Goal: Check status: Check status

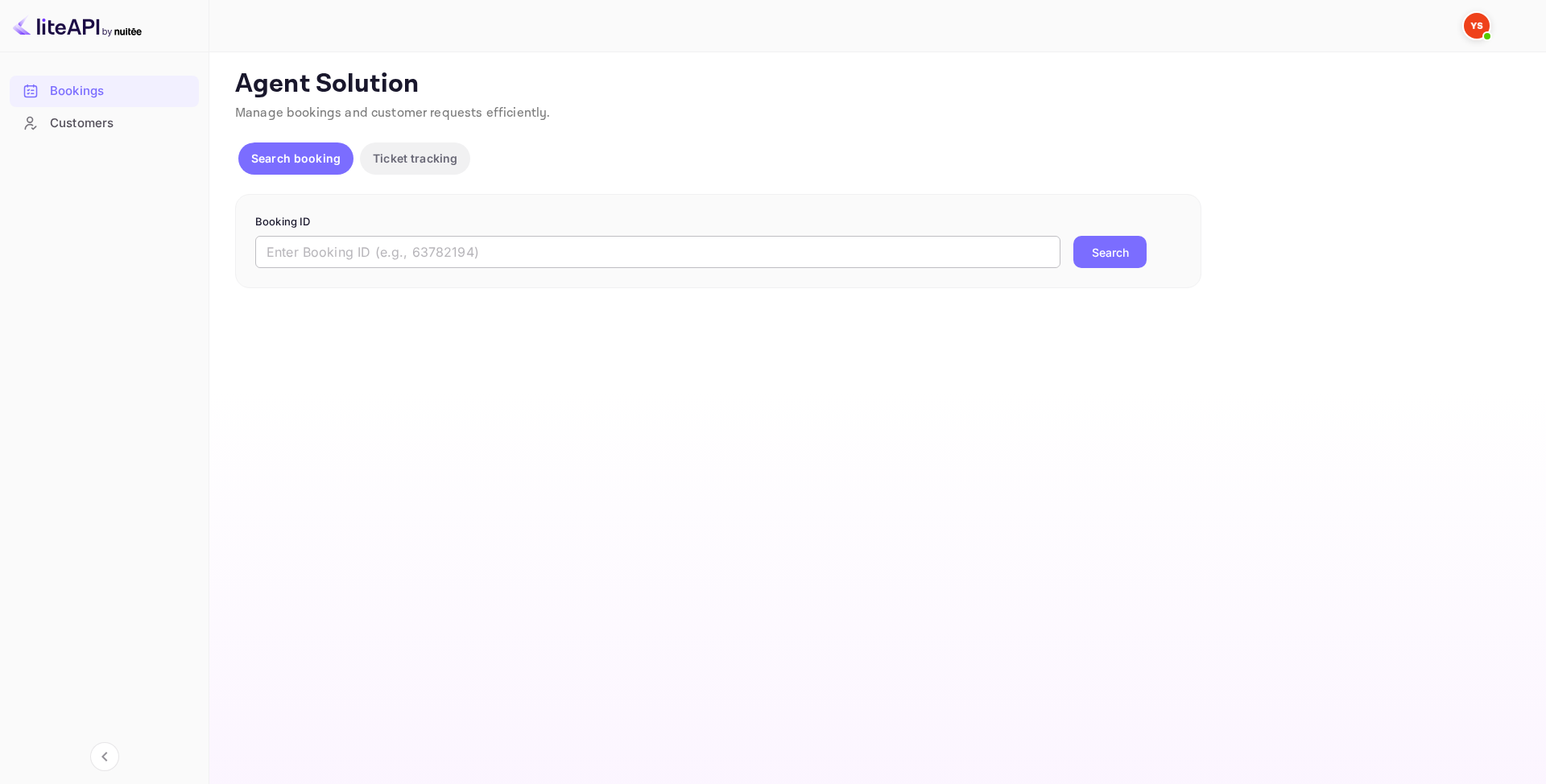
click at [374, 248] on input "text" at bounding box center [658, 252] width 805 height 33
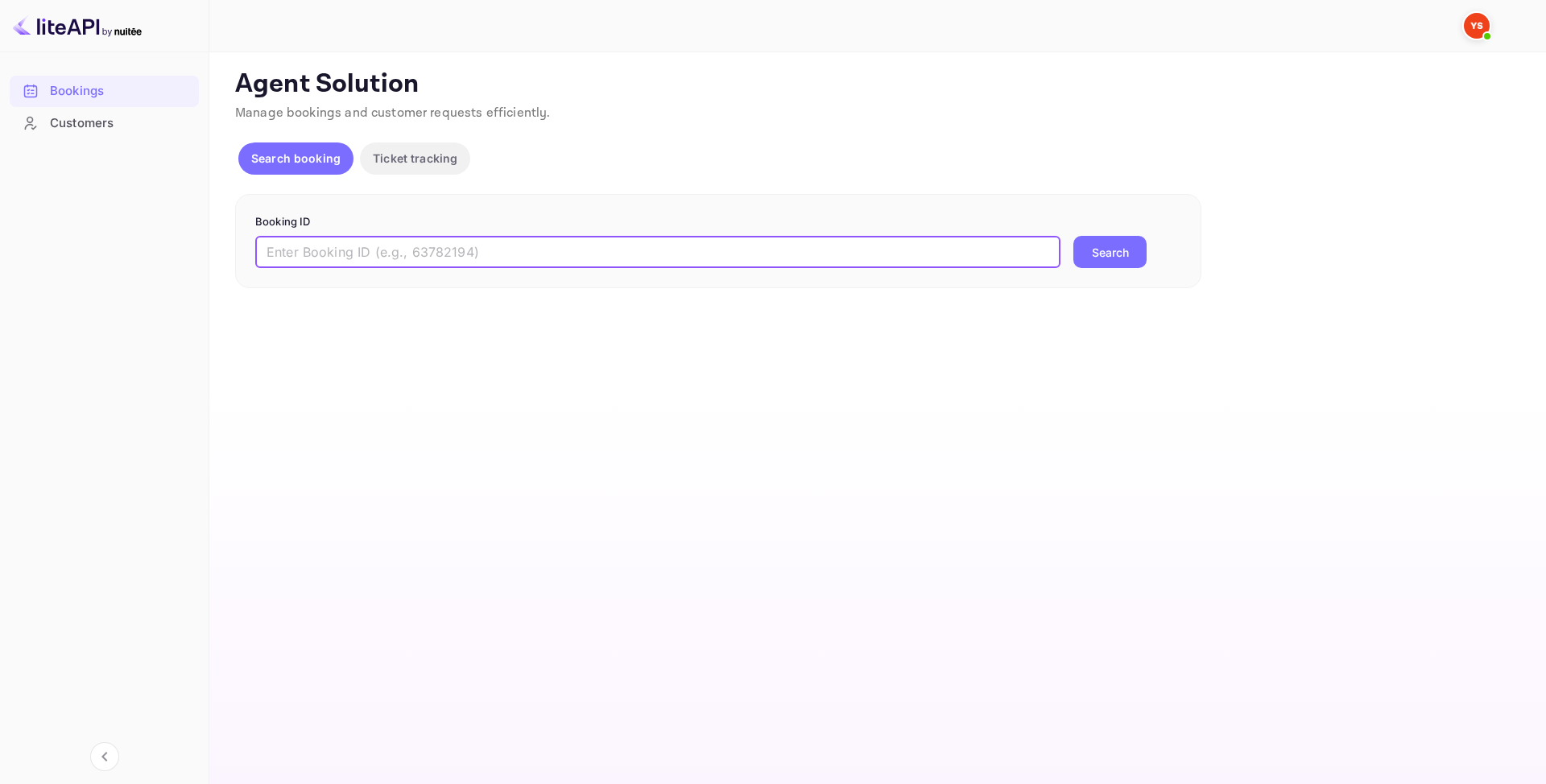
paste input "9270071"
type input "9270071"
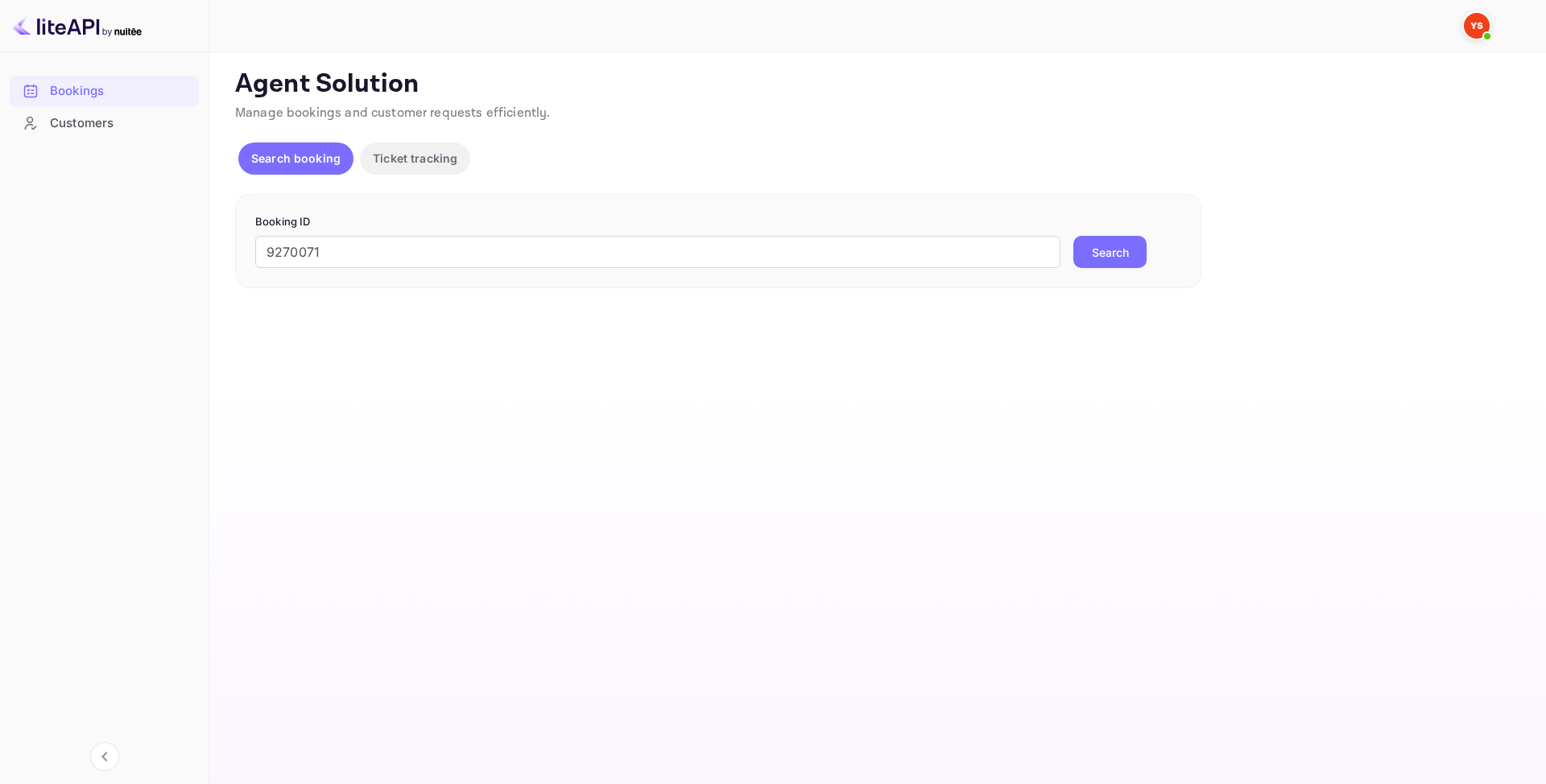
click at [1115, 258] on button "Search" at bounding box center [1110, 252] width 73 height 33
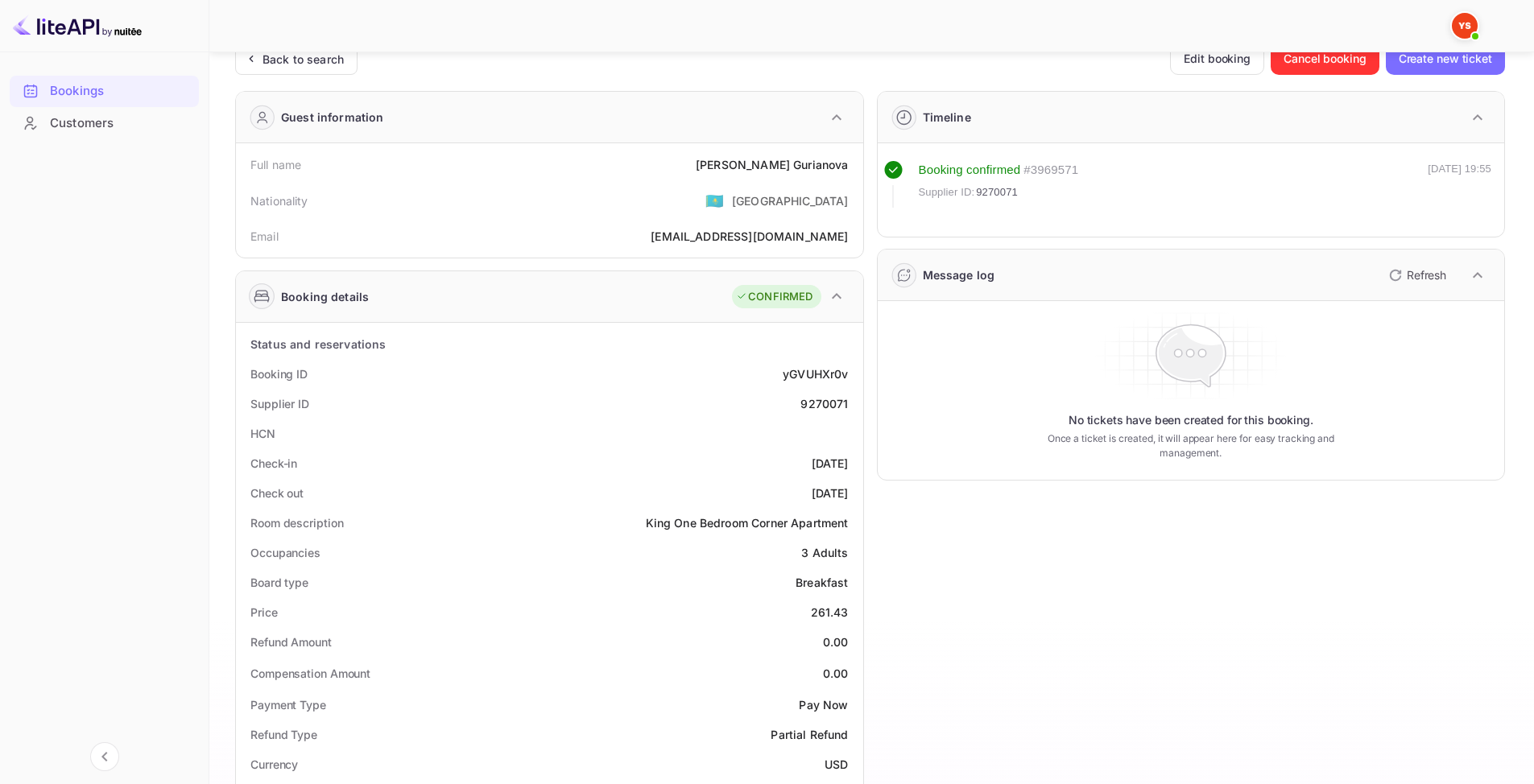
scroll to position [80, 0]
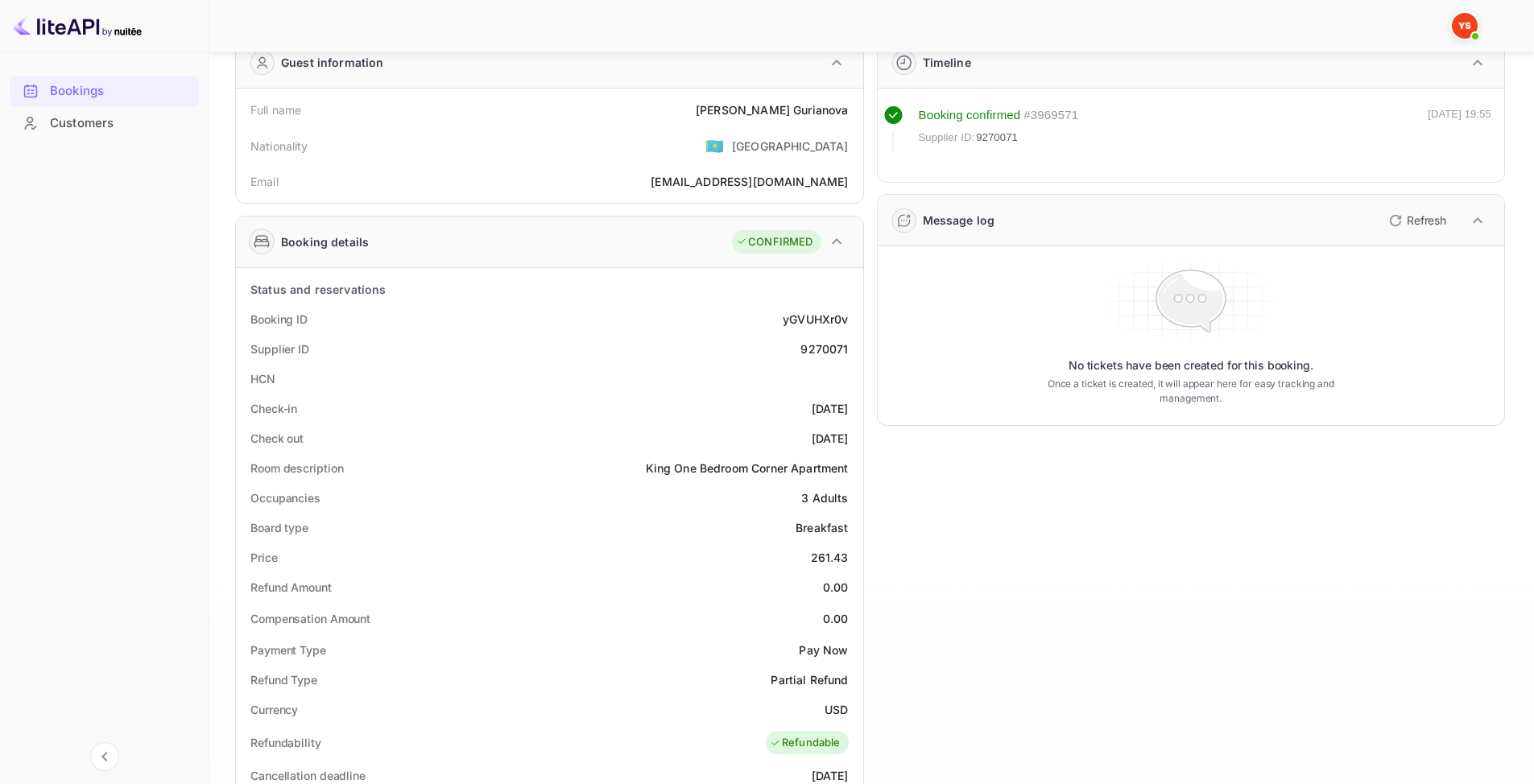
click at [818, 355] on div "9270071" at bounding box center [824, 349] width 48 height 17
copy div "9270071"
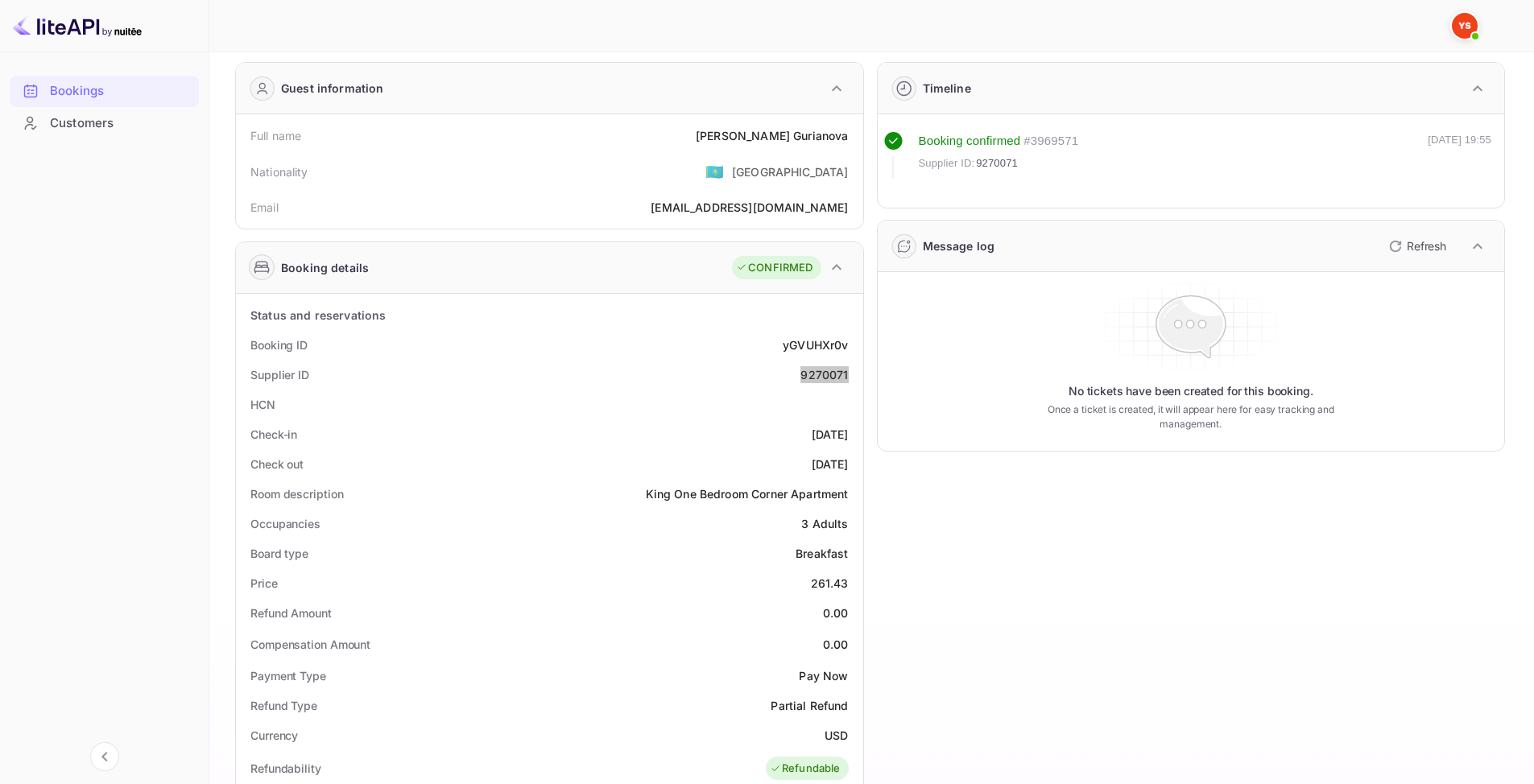
scroll to position [0, 0]
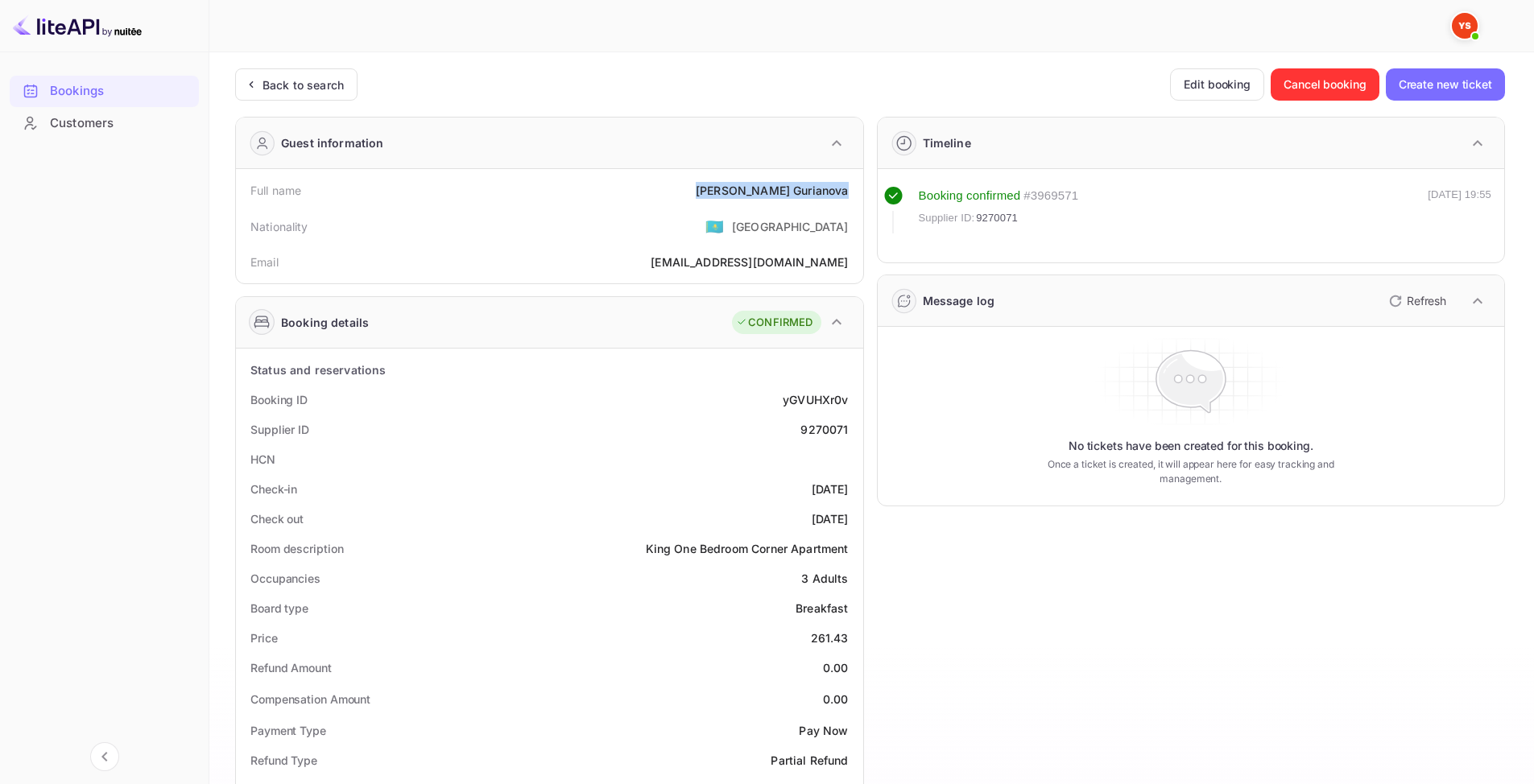
drag, startPoint x: 783, startPoint y: 191, endPoint x: 858, endPoint y: 200, distance: 75.5
click at [858, 200] on div "Full name Elena Gurianova Nationality 🇰🇿 Kazakhstan Email grnv.h@yandex.ru" at bounding box center [549, 226] width 627 height 115
copy div "Elena Gurianova"
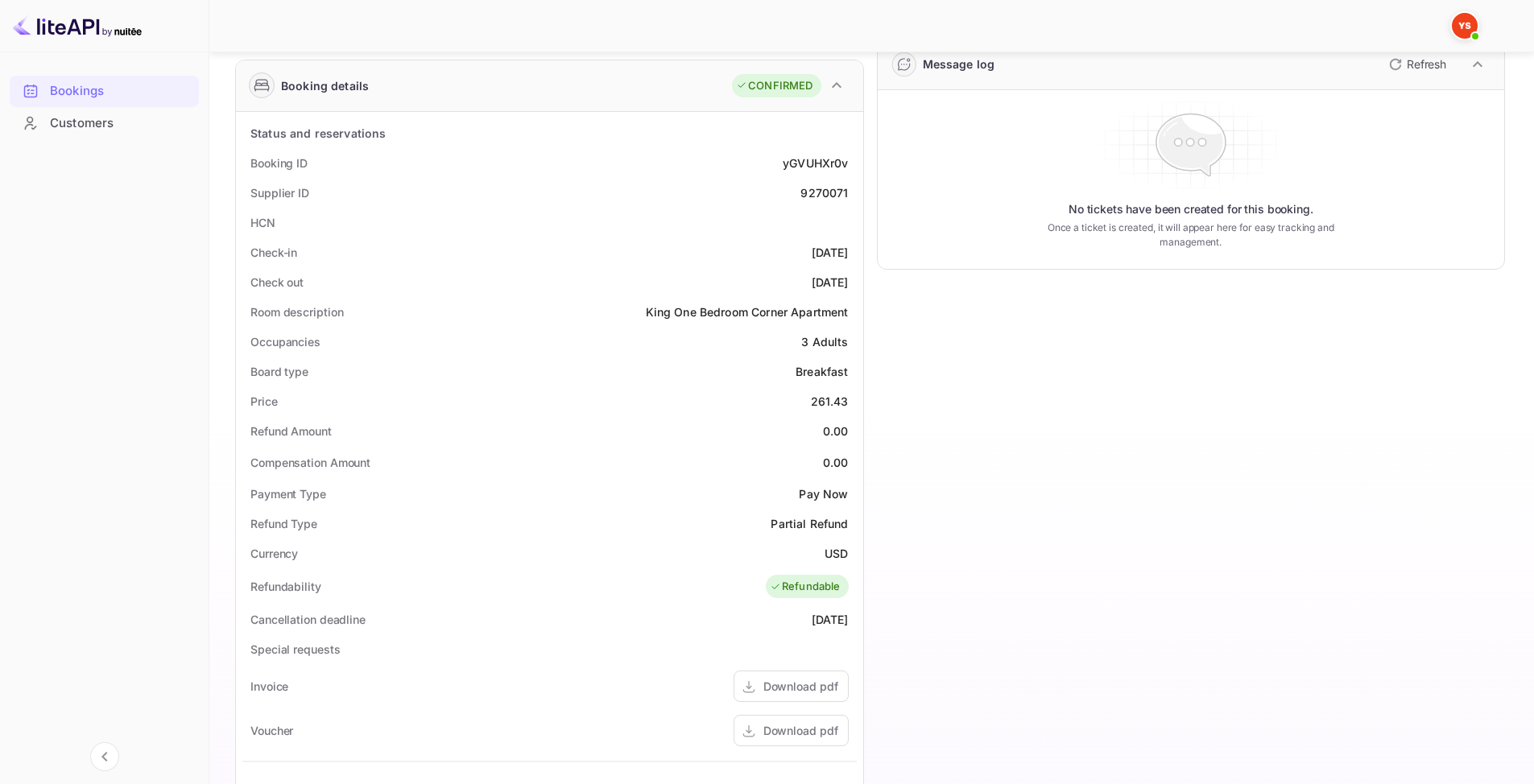
scroll to position [403, 0]
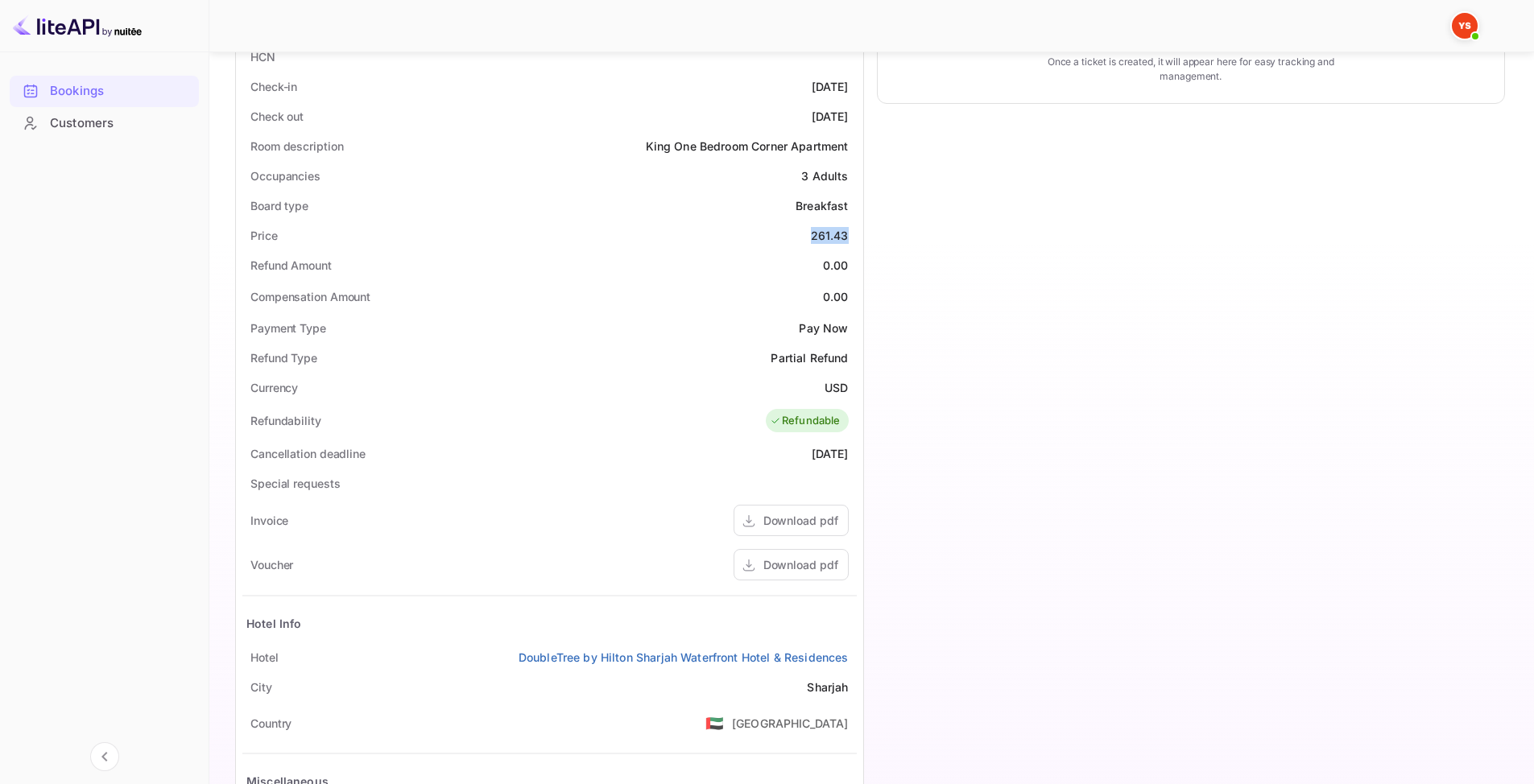
drag, startPoint x: 812, startPoint y: 245, endPoint x: 861, endPoint y: 241, distance: 49.2
click at [861, 241] on div "Status and reservations Booking ID yGVUHXr0v Supplier ID 9270071 HCN Check-in 2…" at bounding box center [549, 421] width 627 height 950
copy div "261.43"
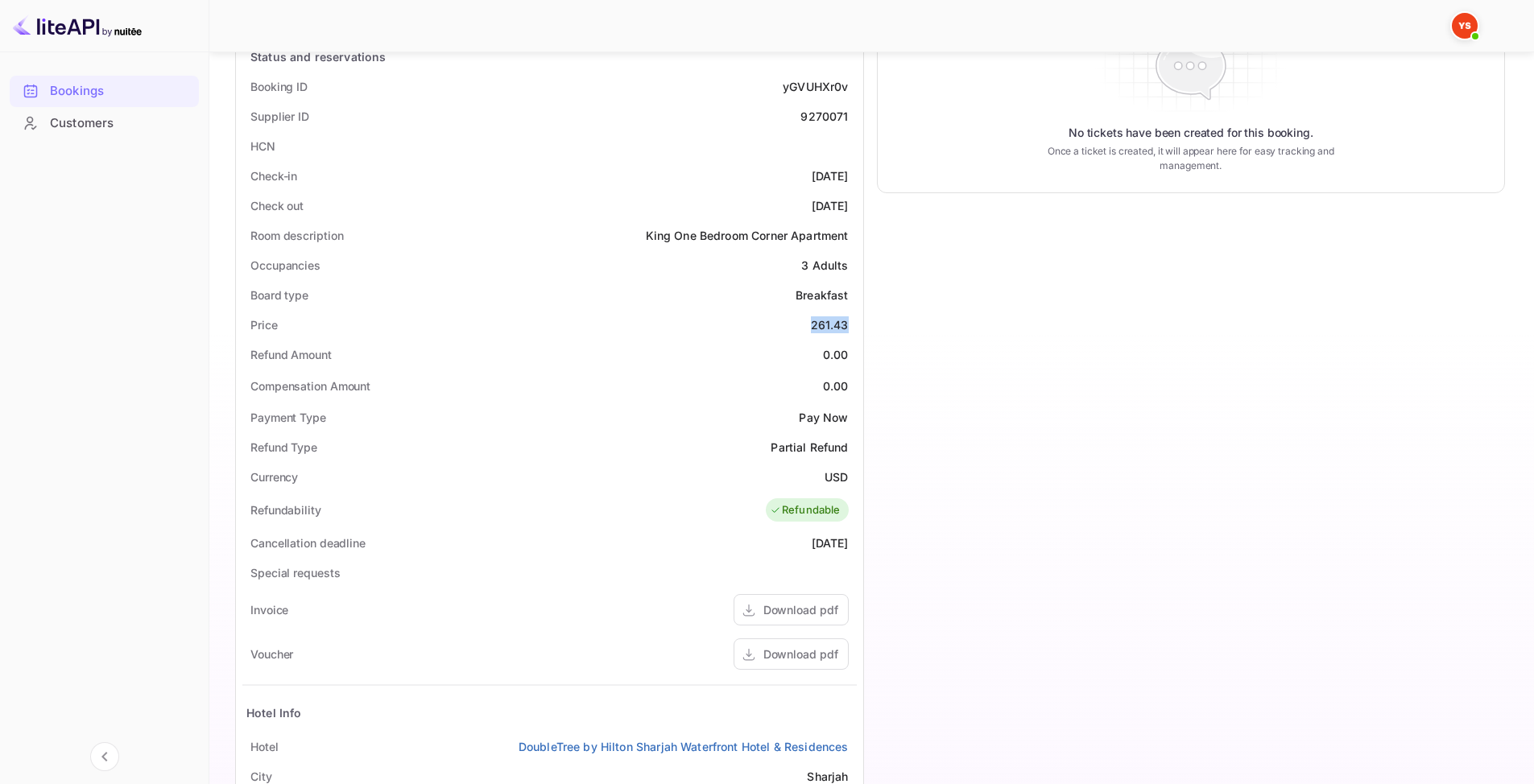
scroll to position [0, 0]
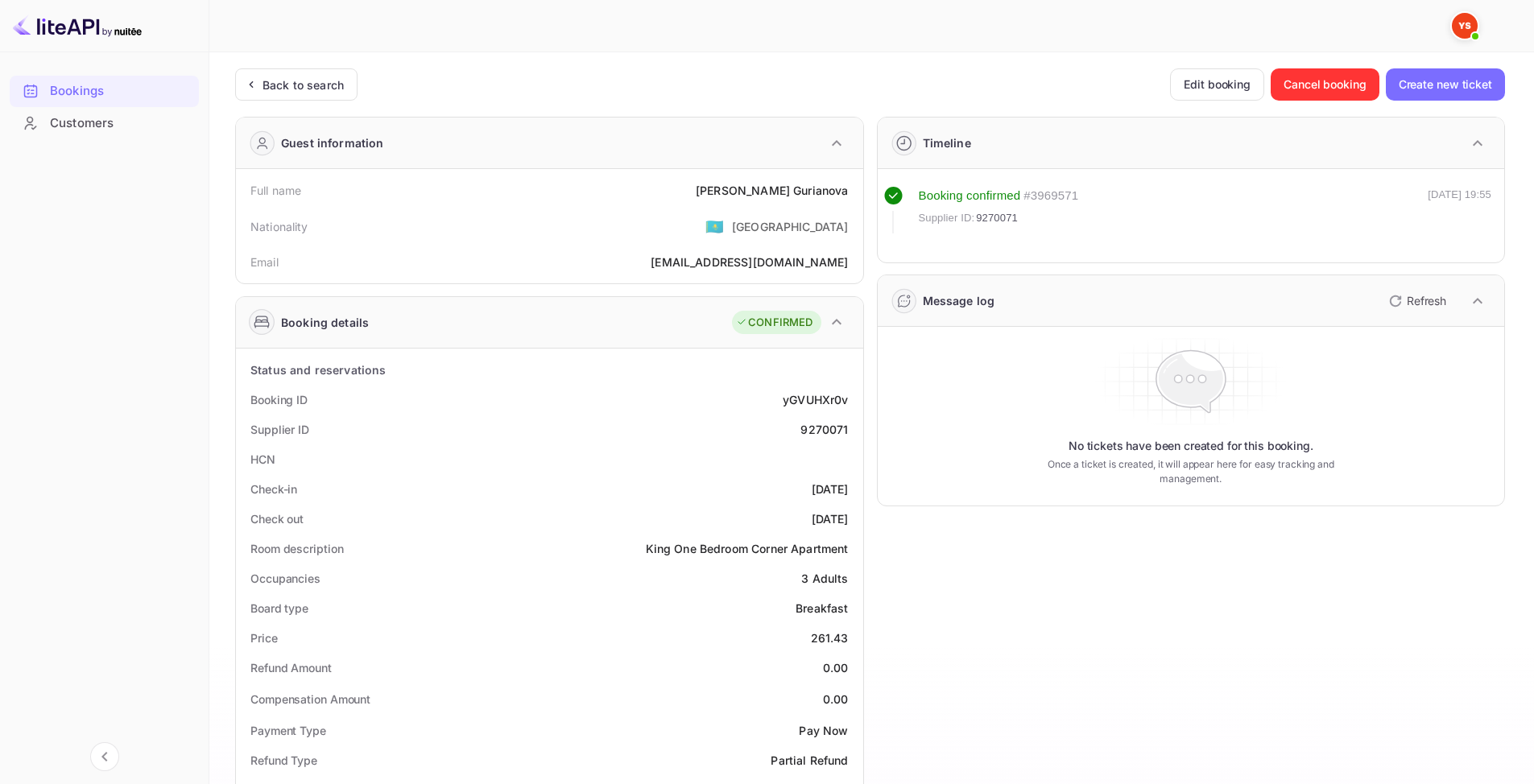
click at [813, 435] on div "9270071" at bounding box center [824, 429] width 48 height 17
copy div "9270071"
drag, startPoint x: 755, startPoint y: 188, endPoint x: 851, endPoint y: 191, distance: 96.0
click at [851, 191] on div "Full name Elena Gurianova" at bounding box center [549, 190] width 614 height 30
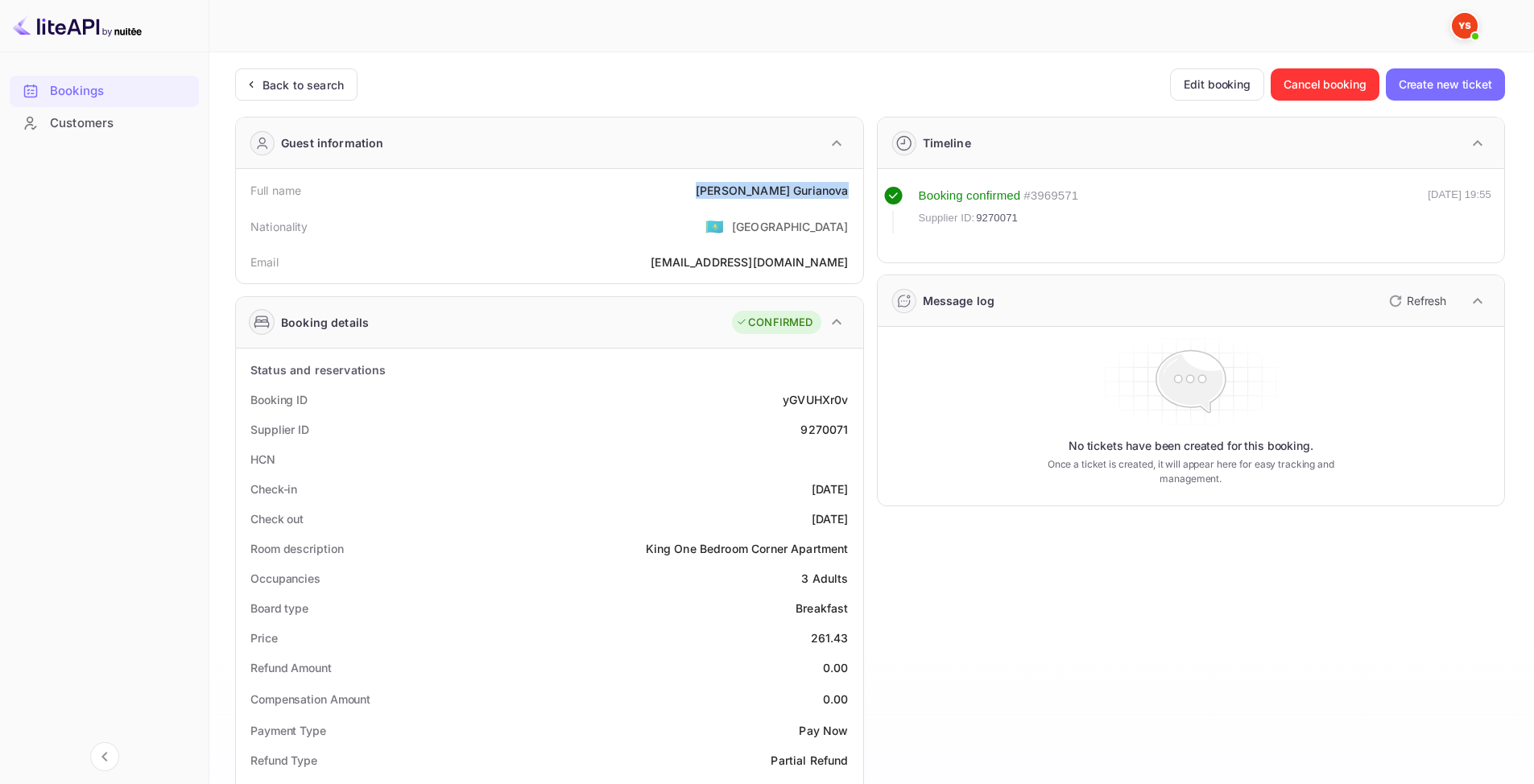
copy div "Elena Gurianova"
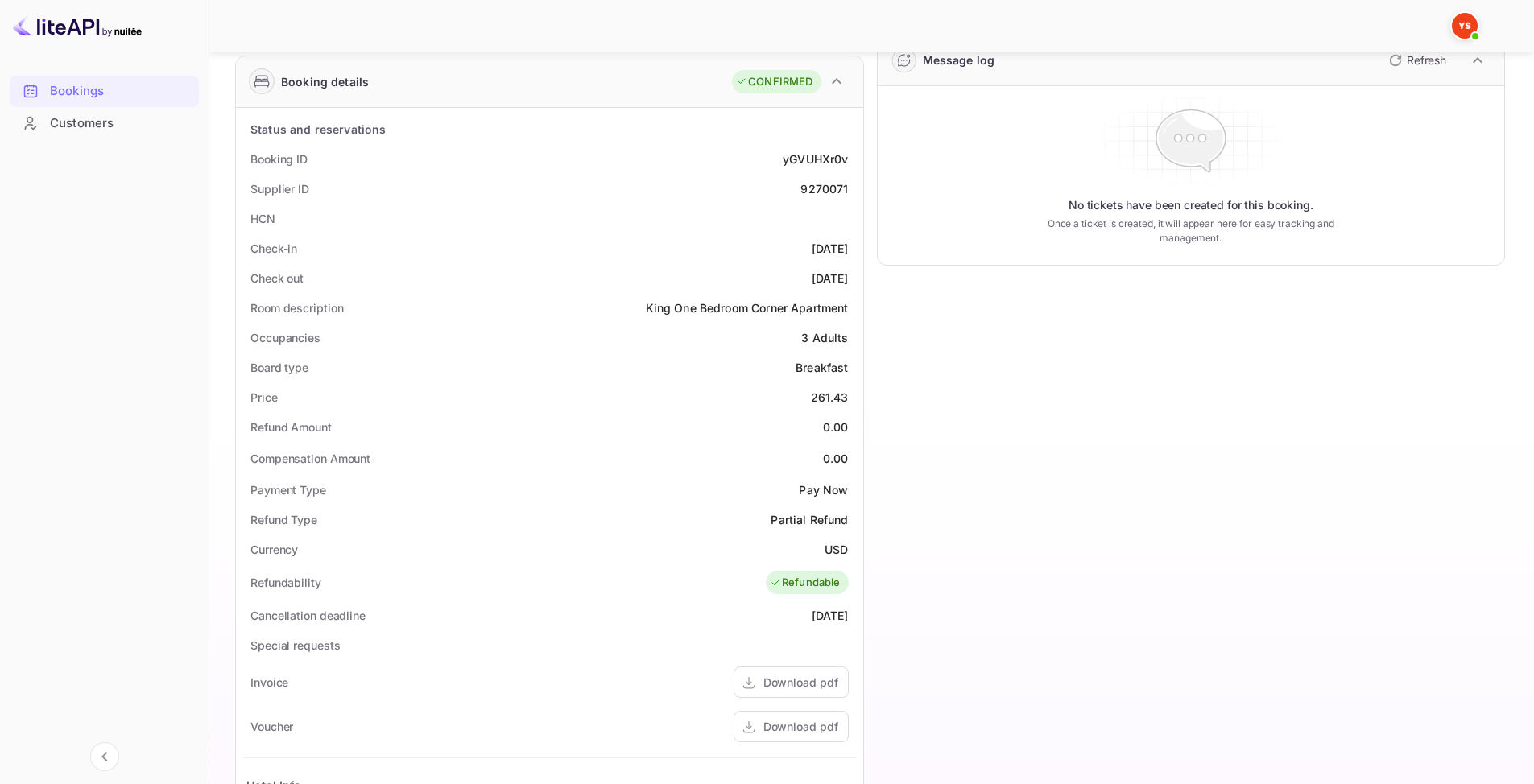
scroll to position [241, 0]
drag, startPoint x: 809, startPoint y: 398, endPoint x: 850, endPoint y: 391, distance: 41.6
click at [850, 391] on div "Price 261.43" at bounding box center [549, 397] width 614 height 30
copy div "261.43"
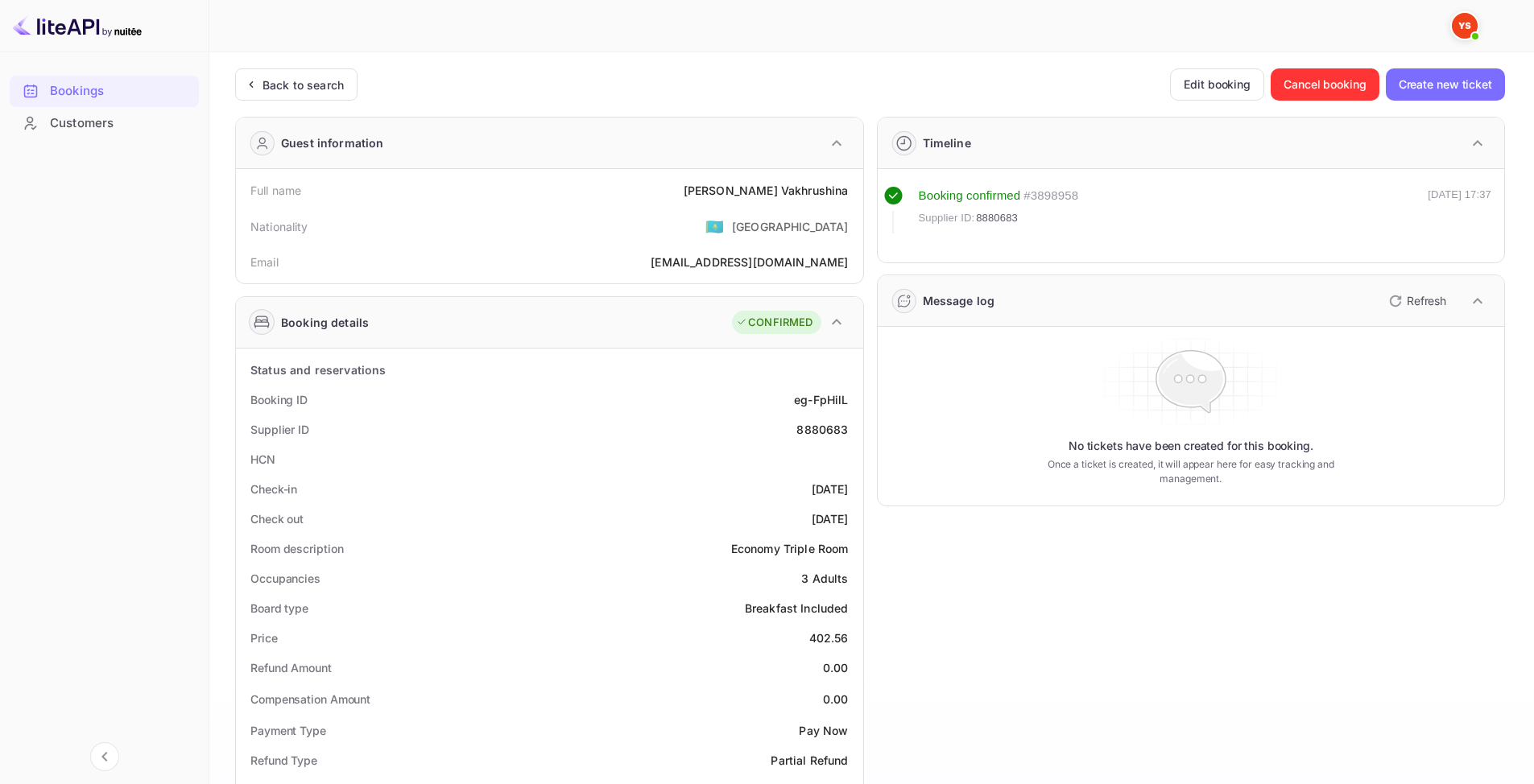
click at [799, 427] on div "8880683" at bounding box center [822, 429] width 51 height 17
click at [800, 431] on div "8880683" at bounding box center [822, 429] width 51 height 17
copy div "8880683"
drag, startPoint x: 727, startPoint y: 189, endPoint x: 863, endPoint y: 197, distance: 136.2
click at [863, 197] on div "Full name [PERSON_NAME] Nationality 🇰🇿 [DEMOGRAPHIC_DATA] Email [EMAIL_ADDRESS]…" at bounding box center [549, 226] width 627 height 115
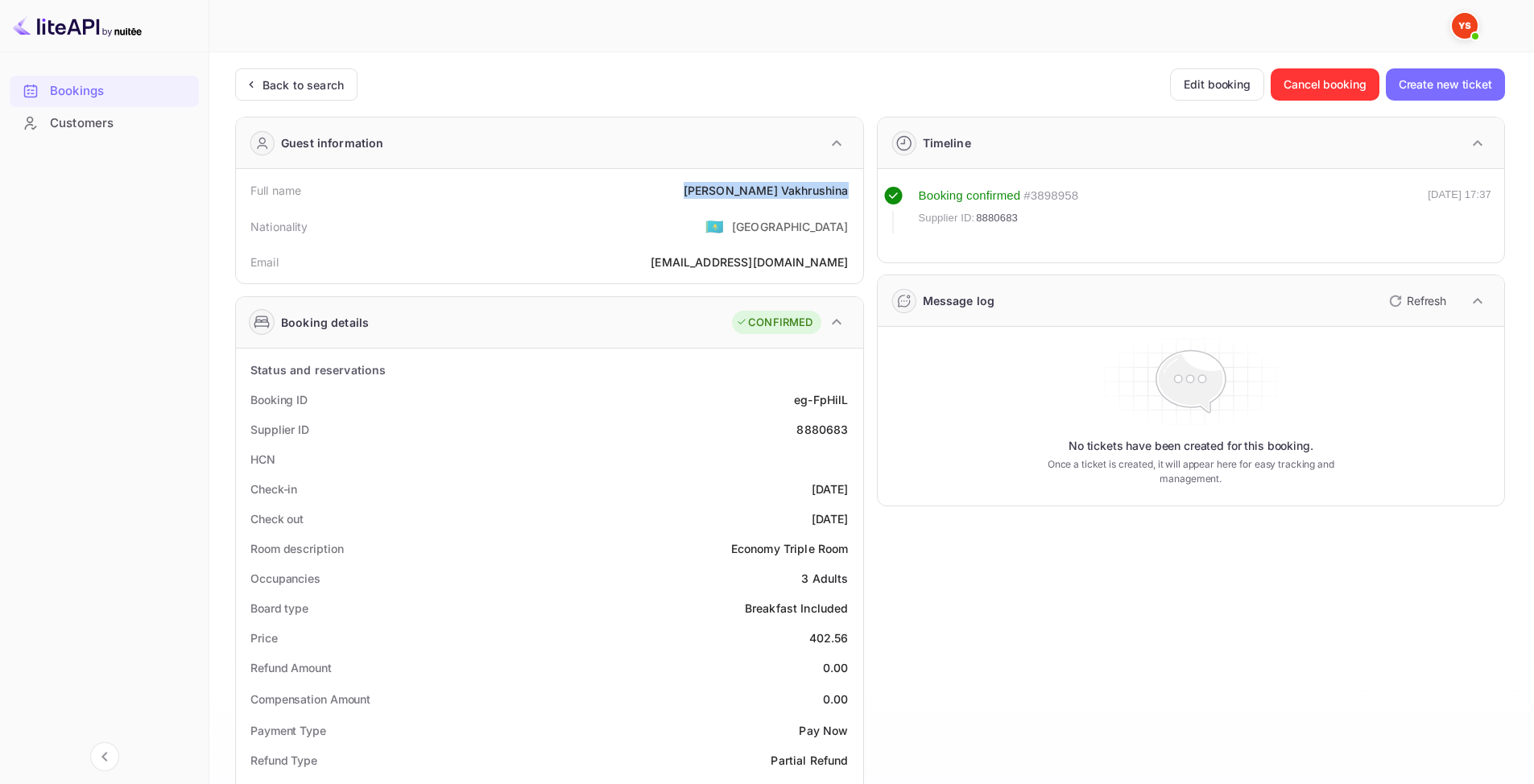
copy div "[PERSON_NAME]"
